Goal: Task Accomplishment & Management: Complete application form

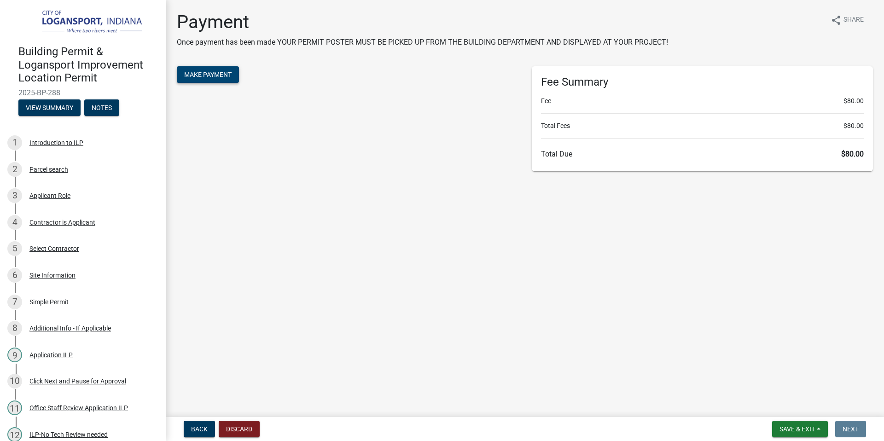
click at [201, 75] on span "Make Payment" at bounding box center [207, 74] width 47 height 7
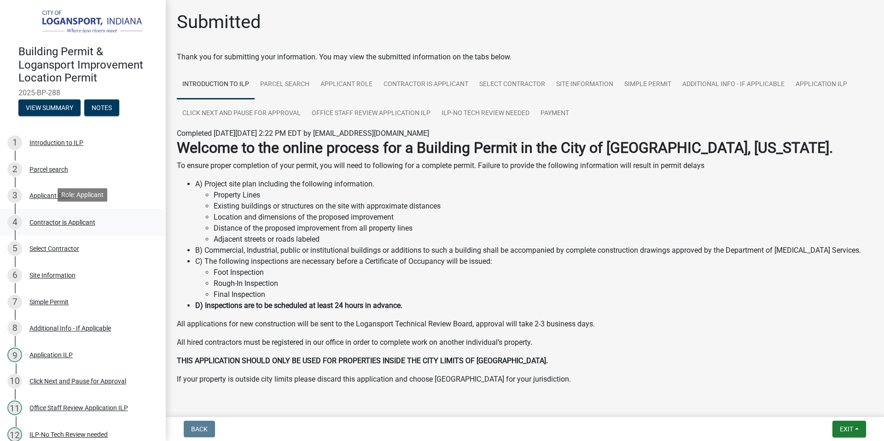
scroll to position [172, 0]
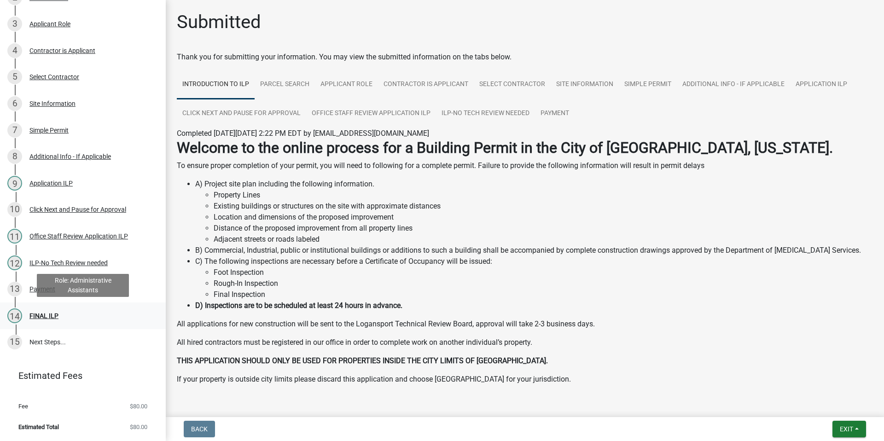
click at [43, 314] on div "FINAL ILP" at bounding box center [43, 315] width 29 height 6
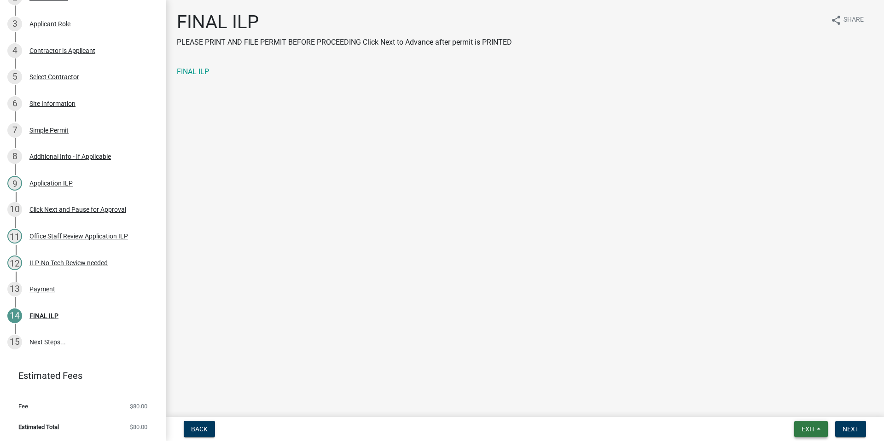
click at [814, 428] on span "Exit" at bounding box center [807, 428] width 13 height 7
click at [777, 383] on button "Save" at bounding box center [791, 383] width 74 height 22
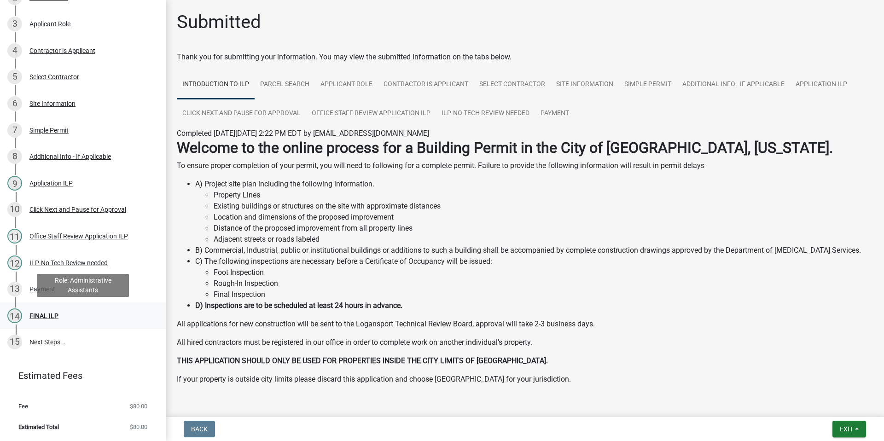
click at [40, 314] on div "FINAL ILP" at bounding box center [43, 315] width 29 height 6
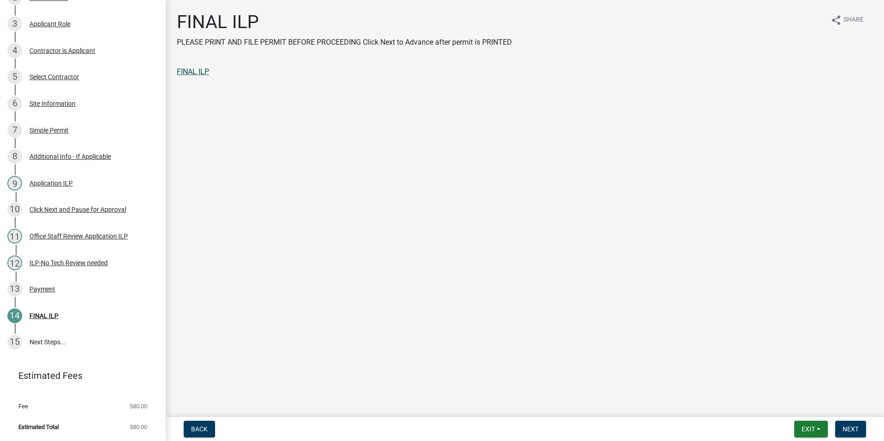
click at [195, 73] on link "FINAL ILP" at bounding box center [193, 71] width 32 height 9
